Goal: Find specific page/section

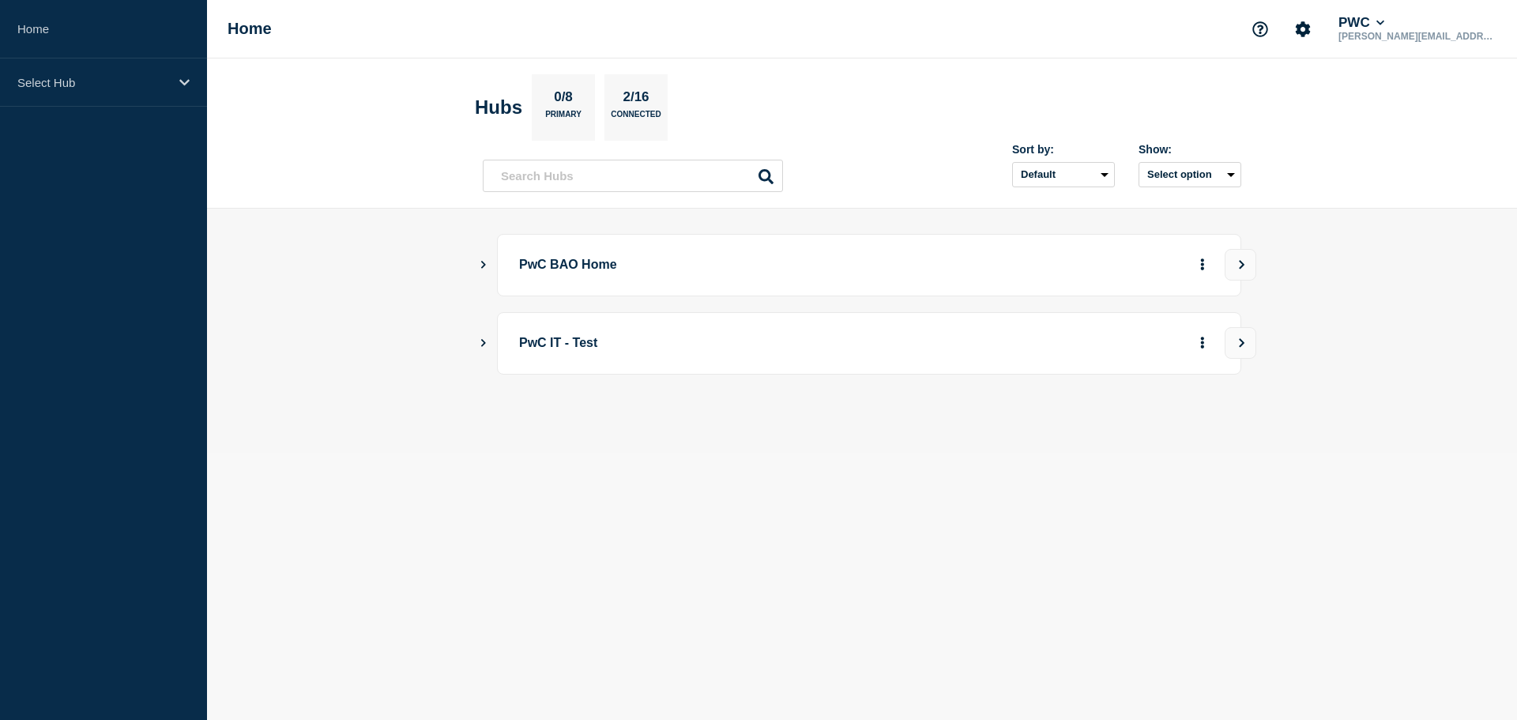
click at [477, 265] on main "PwC BAO Home PwC IT - Test" at bounding box center [862, 331] width 1310 height 244
click at [487, 268] on button "Show Connected Hubs" at bounding box center [484, 265] width 8 height 12
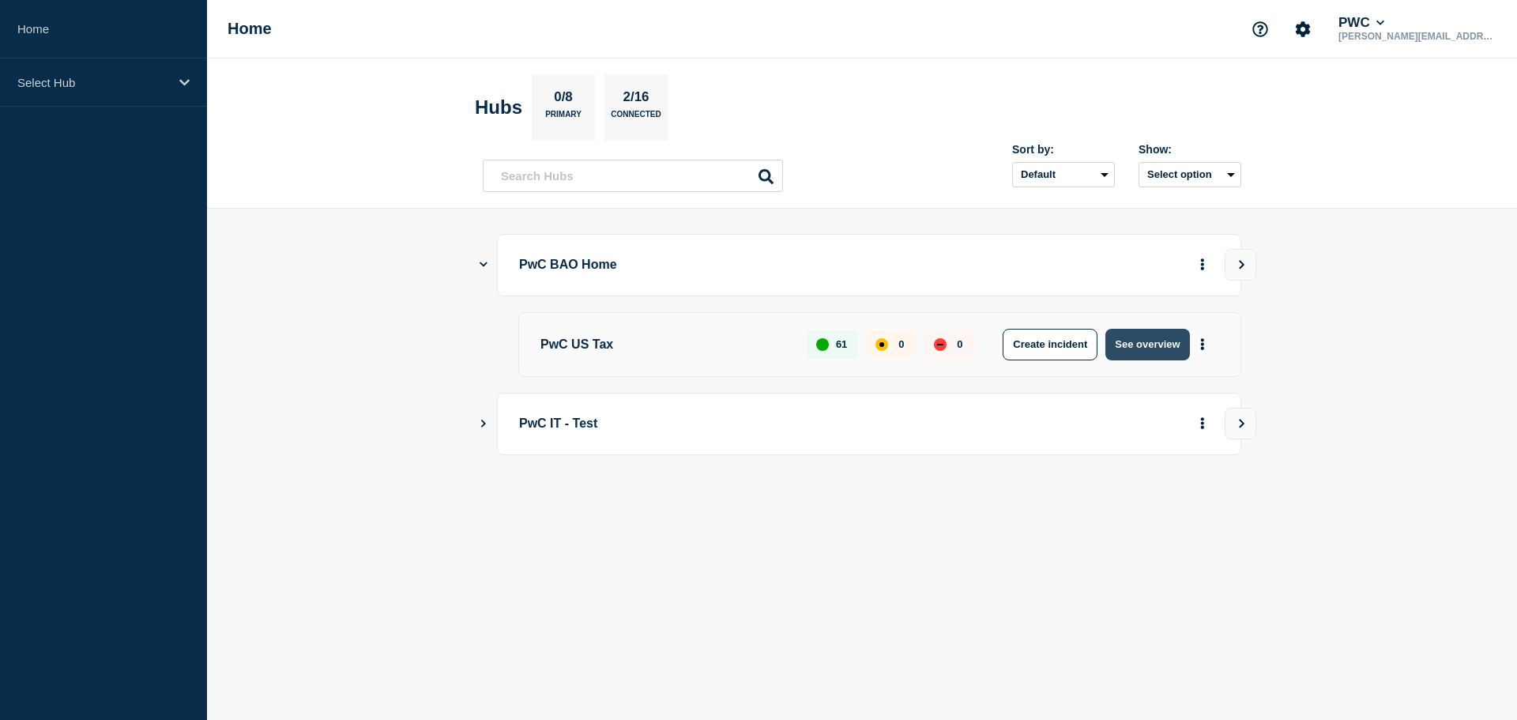
click at [1152, 341] on button "See overview" at bounding box center [1147, 345] width 84 height 32
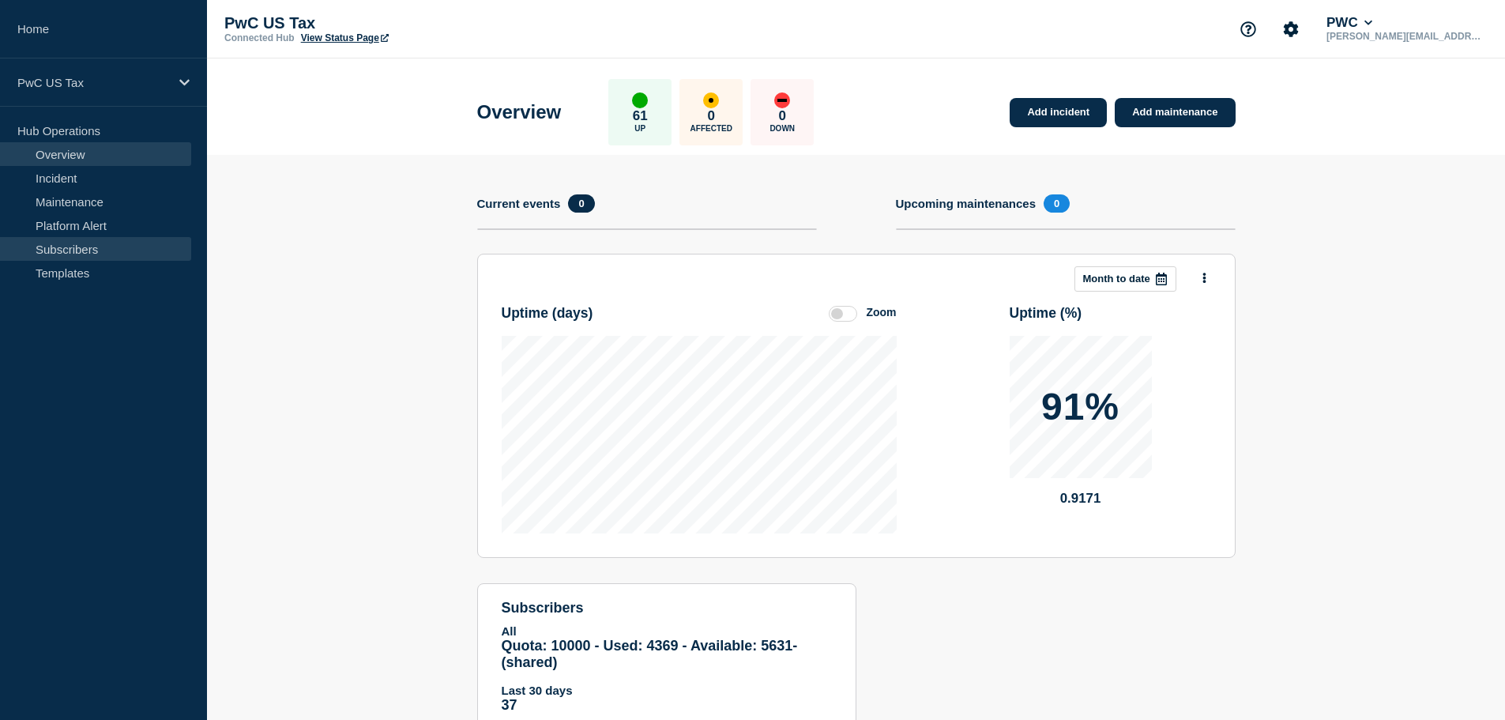
click at [83, 249] on link "Subscribers" at bounding box center [95, 249] width 191 height 24
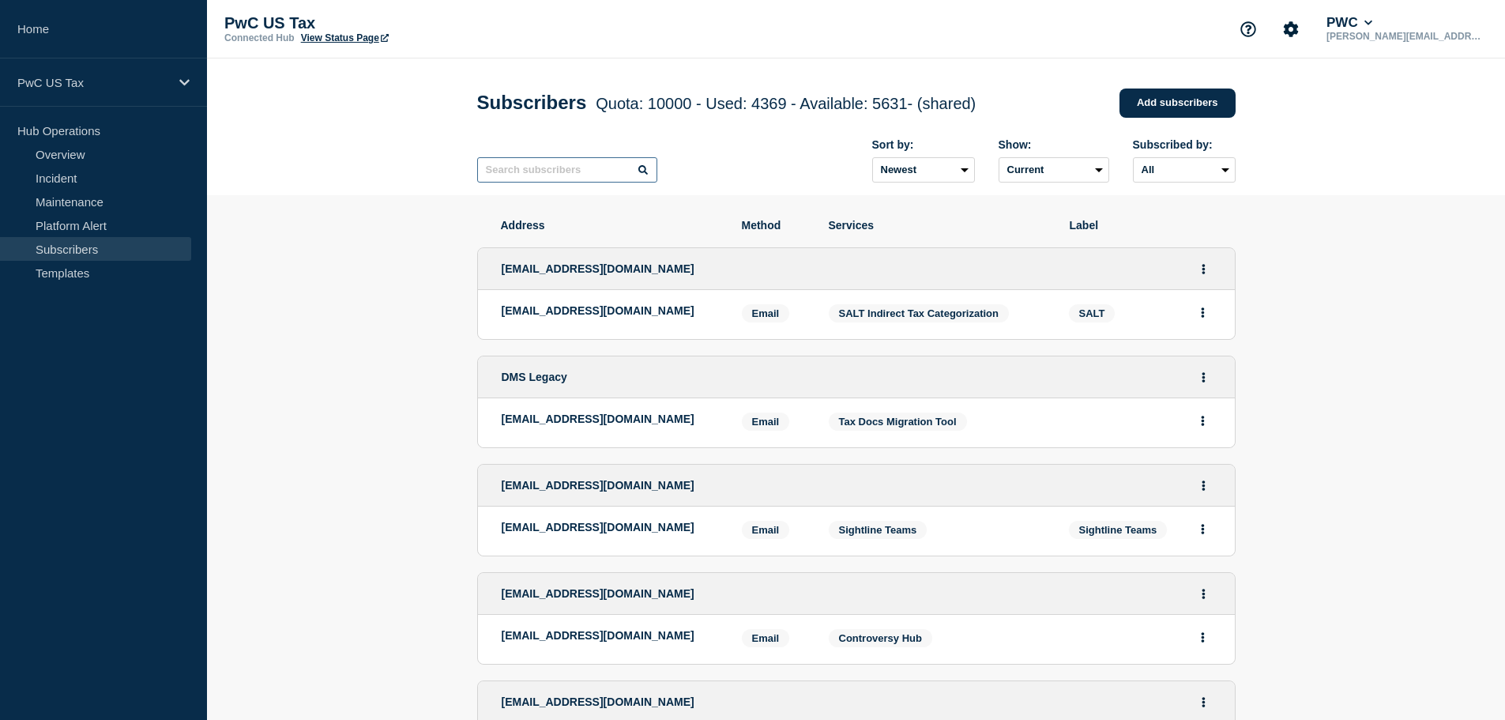
click at [536, 176] on input "text" at bounding box center [567, 169] width 180 height 25
